Goal: Task Accomplishment & Management: Manage account settings

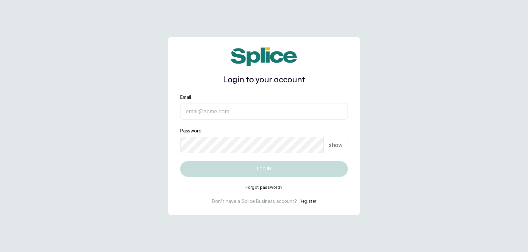
type input "[EMAIL_ADDRESS][DOMAIN_NAME]"
click at [331, 148] on p "show" at bounding box center [336, 145] width 14 height 8
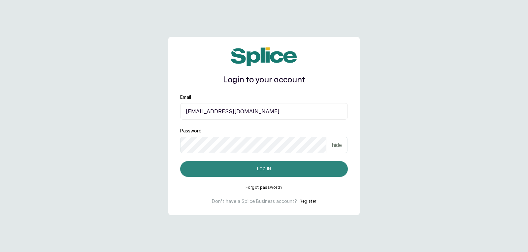
click at [309, 170] on button "Log in" at bounding box center [264, 169] width 168 height 16
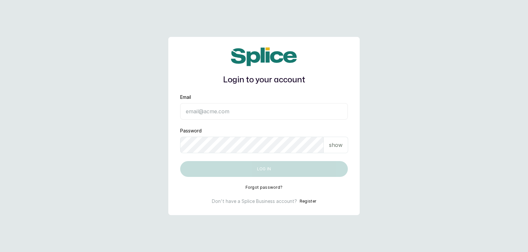
type input "[EMAIL_ADDRESS][DOMAIN_NAME]"
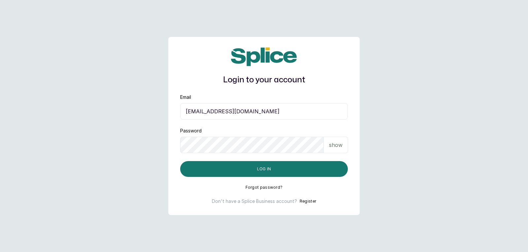
click at [328, 143] on div "show" at bounding box center [336, 145] width 24 height 16
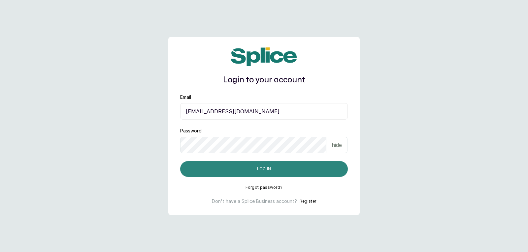
click at [313, 166] on button "Log in" at bounding box center [264, 169] width 168 height 16
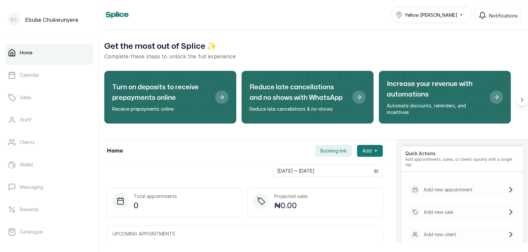
click at [442, 209] on p "Add new sale" at bounding box center [438, 212] width 29 height 7
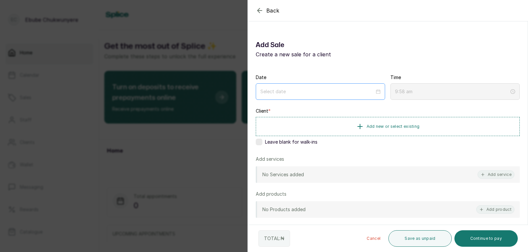
click at [294, 96] on div at bounding box center [320, 91] width 129 height 16
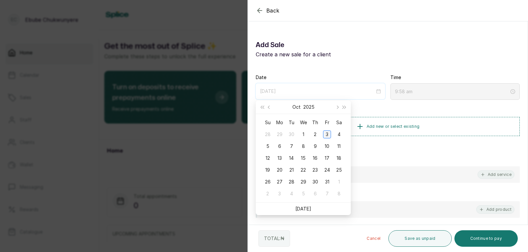
type input "2025/10/03"
click at [326, 132] on div "3" at bounding box center [327, 135] width 8 height 8
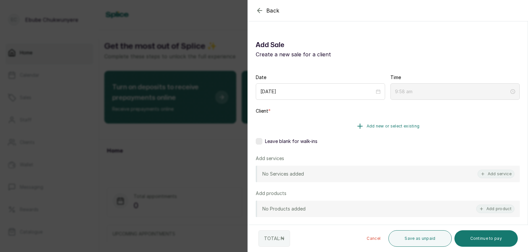
click at [343, 124] on button "Add new or select existing" at bounding box center [388, 126] width 264 height 18
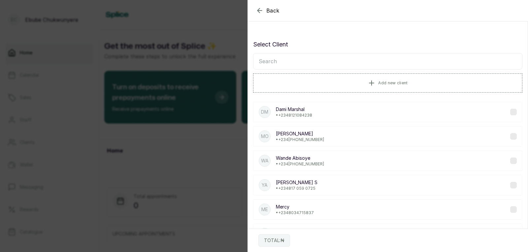
click at [294, 63] on input "text" at bounding box center [387, 61] width 269 height 16
type input "oluw"
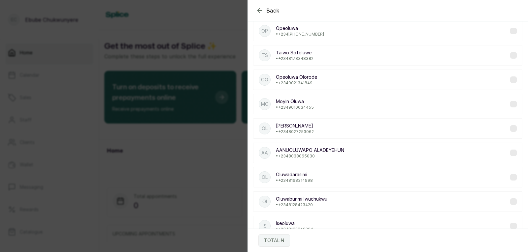
scroll to position [82, 0]
click at [299, 206] on p "• +234 8128423420" at bounding box center [301, 204] width 51 height 5
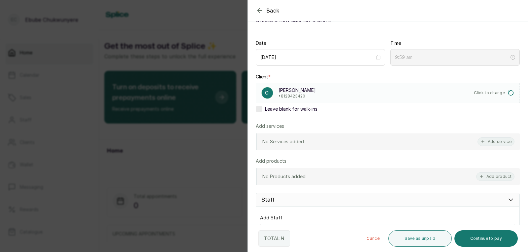
scroll to position [32, 0]
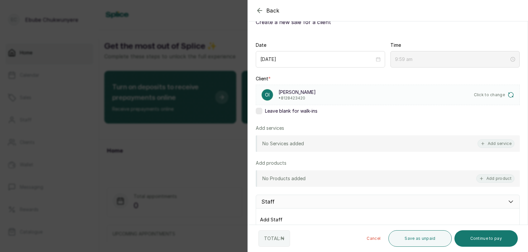
type input "10:00 am"
click at [489, 142] on button "Add service" at bounding box center [495, 144] width 37 height 9
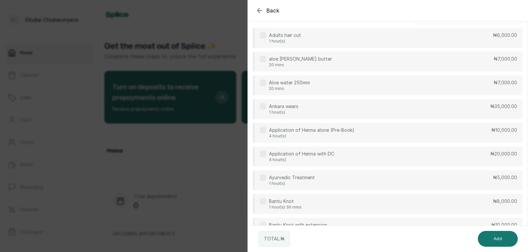
scroll to position [0, 0]
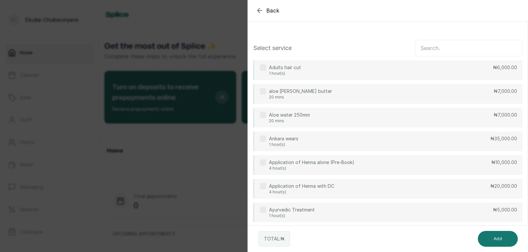
click at [481, 47] on input "text" at bounding box center [469, 48] width 108 height 16
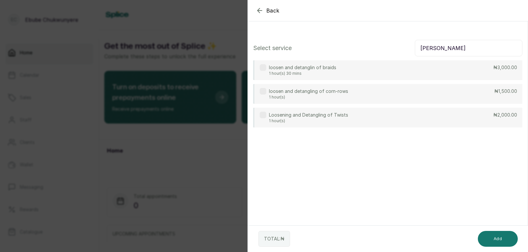
drag, startPoint x: 340, startPoint y: 15, endPoint x: 473, endPoint y: 97, distance: 156.3
click at [473, 97] on div "loosen and detangling of corn-rows 1 hour(s) ₦1,500.00" at bounding box center [387, 94] width 269 height 20
click at [460, 48] on input "loos" at bounding box center [469, 48] width 108 height 16
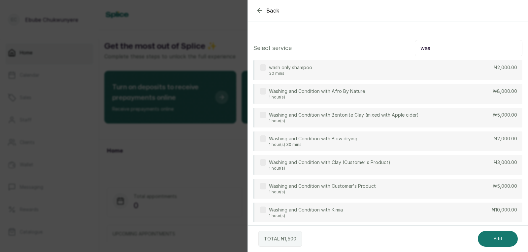
drag, startPoint x: 428, startPoint y: 193, endPoint x: 432, endPoint y: 158, distance: 35.6
click at [428, 193] on div "Washing and Condition with Customer's Product 1 hour(s) ₦5,000.00" at bounding box center [387, 189] width 269 height 20
click at [434, 49] on input "was" at bounding box center [469, 48] width 108 height 16
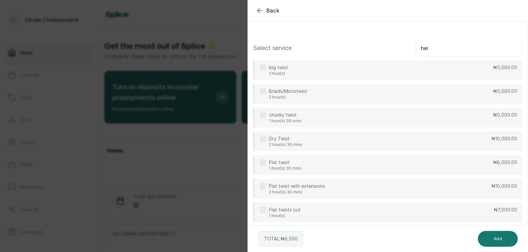
type input "twi"
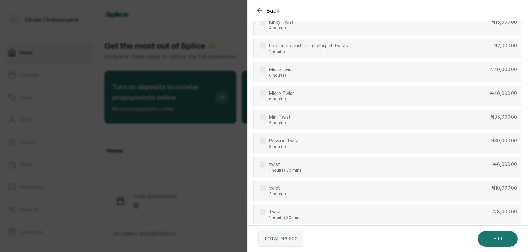
scroll to position [214, 0]
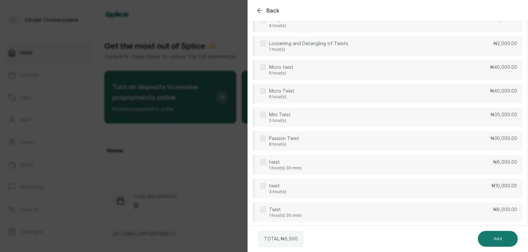
click at [472, 191] on div "twist 3 hour(s) ₦10,000.00" at bounding box center [387, 189] width 269 height 20
click at [499, 240] on button "Add" at bounding box center [498, 239] width 40 height 16
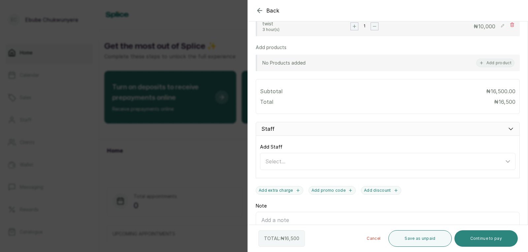
click at [479, 238] on button "Continue to pay" at bounding box center [486, 239] width 64 height 16
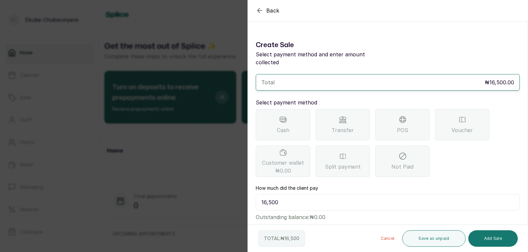
click at [404, 128] on div "POS" at bounding box center [402, 124] width 54 height 31
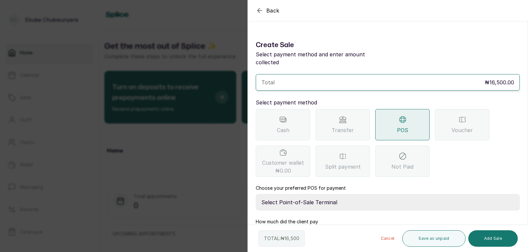
click at [338, 194] on select "Select Point-of-Sale Terminal FCMB - POS First City Monument Bank Providus - PO…" at bounding box center [388, 202] width 264 height 16
select select "aa2ad0f0-a10e-4f4c-bd19-89f63e8f7bd1"
click at [256, 194] on select "Select Point-of-Sale Terminal FCMB - POS First City Monument Bank Providus - PO…" at bounding box center [388, 202] width 264 height 16
click at [502, 237] on button "Add Sale" at bounding box center [492, 239] width 49 height 16
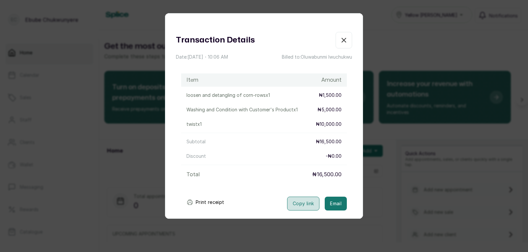
click at [292, 205] on button "Copy link" at bounding box center [303, 204] width 32 height 14
drag, startPoint x: 298, startPoint y: 204, endPoint x: 301, endPoint y: 207, distance: 3.5
click at [298, 204] on button "Copy link" at bounding box center [303, 204] width 32 height 14
